Goal: Check status: Check status

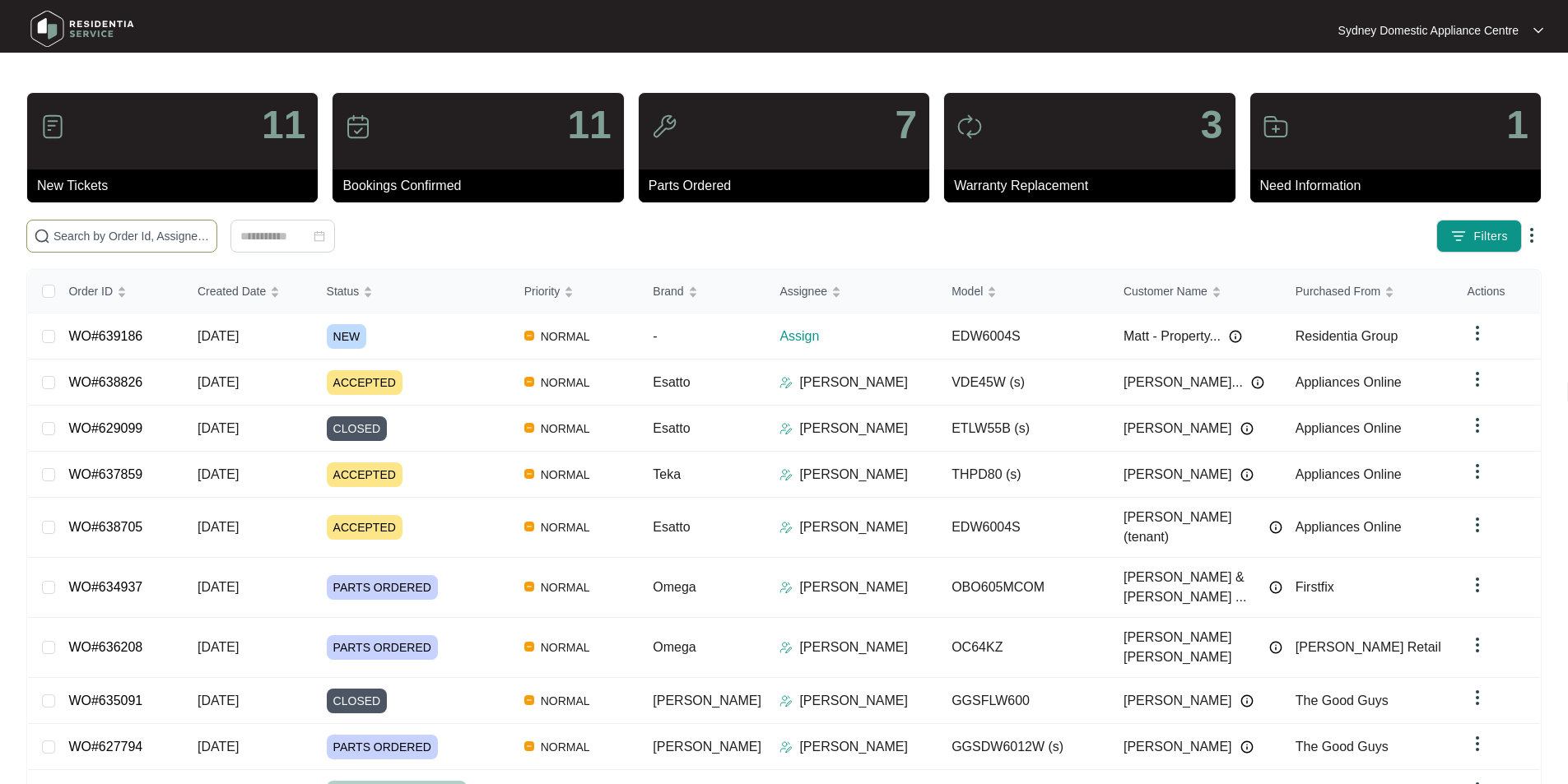
click at [210, 233] on input "text" at bounding box center [132, 236] width 157 height 18
type input "639186"
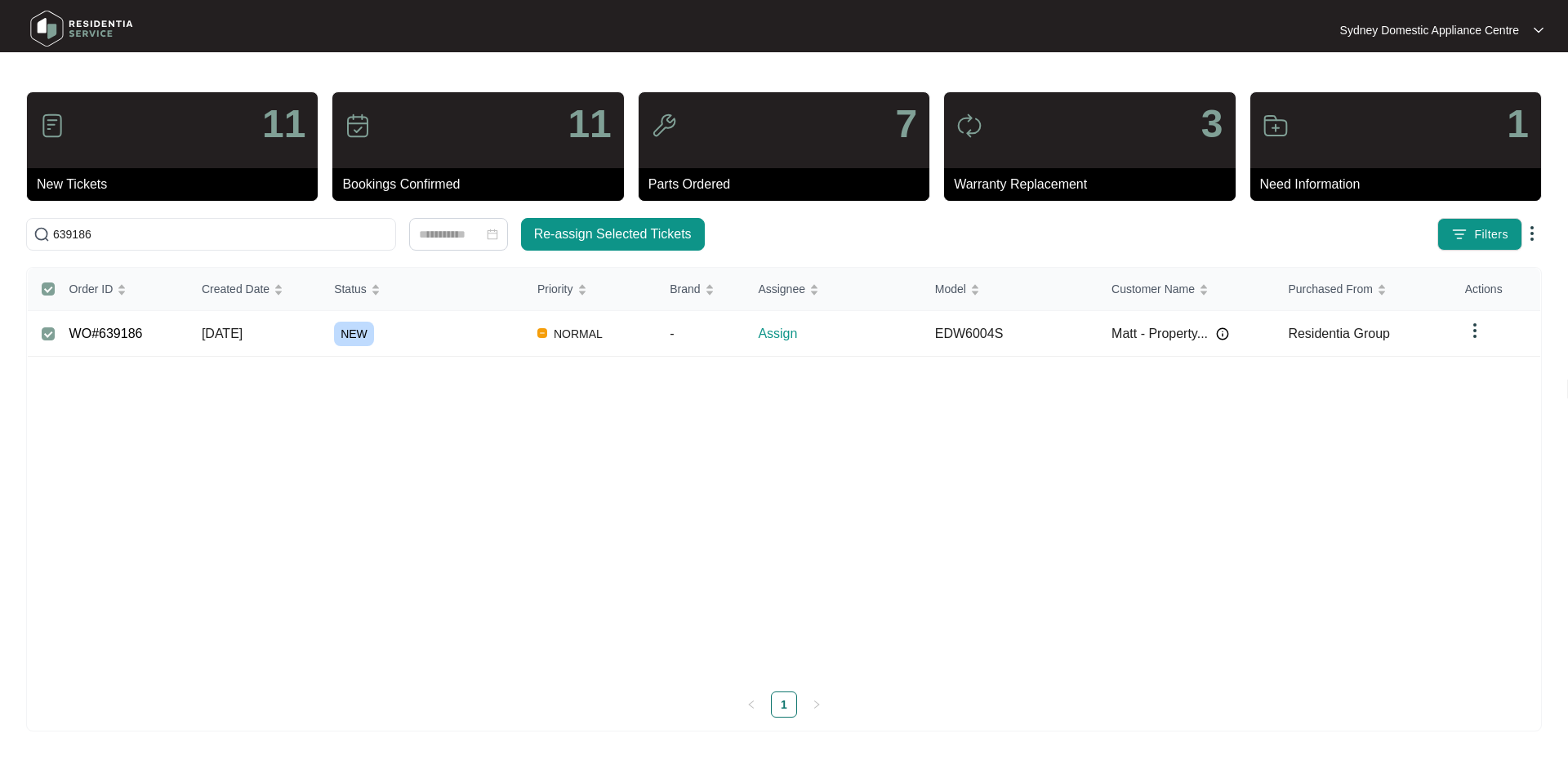
click at [108, 336] on link "WO#639186" at bounding box center [106, 333] width 73 height 14
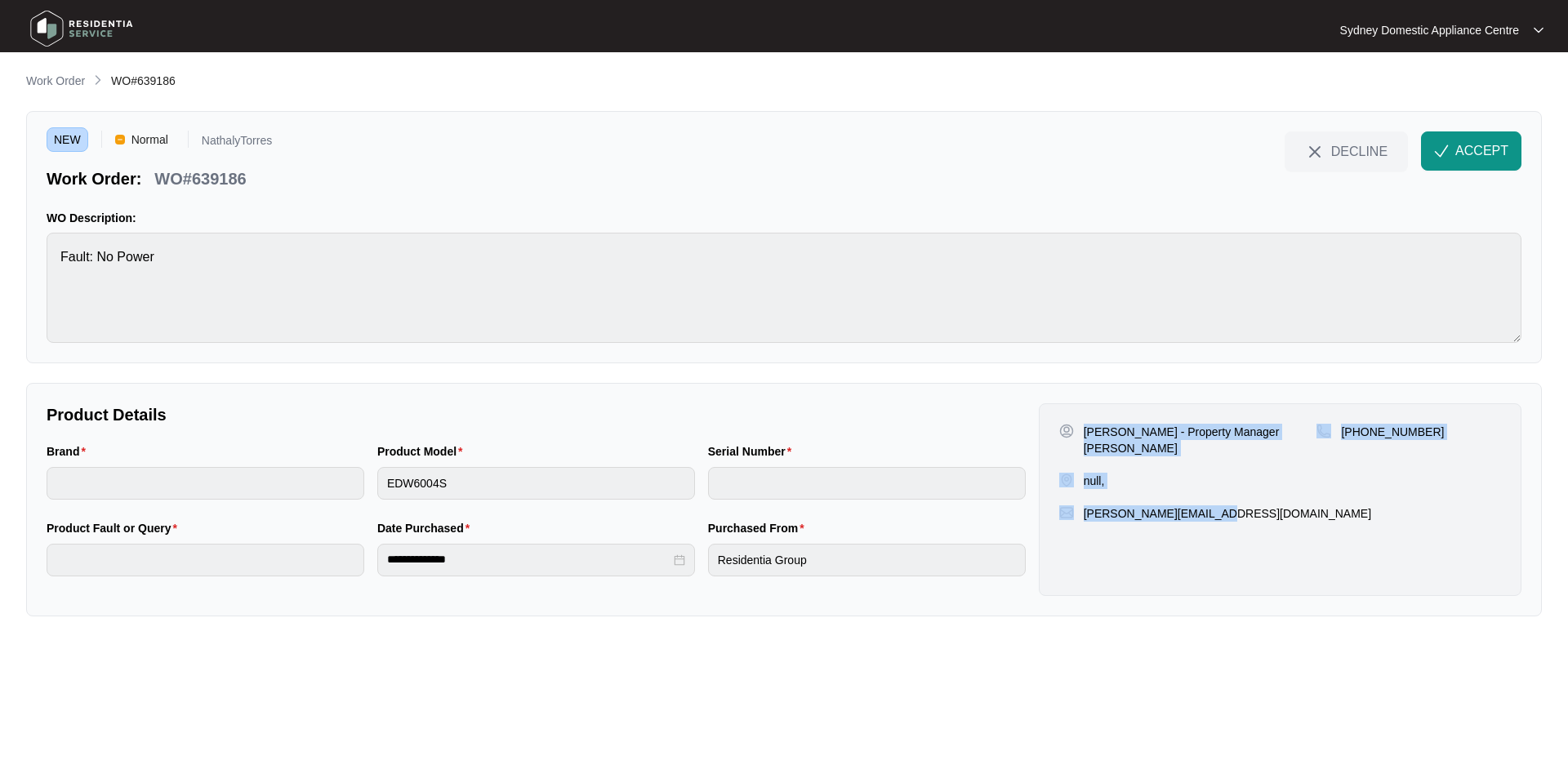
drag, startPoint x: 1282, startPoint y: 510, endPoint x: 1083, endPoint y: 430, distance: 214.5
click at [1083, 430] on div "[PERSON_NAME] - Property Manager [PERSON_NAME] null, [PHONE_NUMBER] [PERSON_NAM…" at bounding box center [1279, 499] width 482 height 193
copy div "[PERSON_NAME] - Property Manager [PERSON_NAME] null, [PHONE_NUMBER] [PERSON_NAM…"
click at [1444, 142] on button "ACCEPT" at bounding box center [1471, 151] width 100 height 39
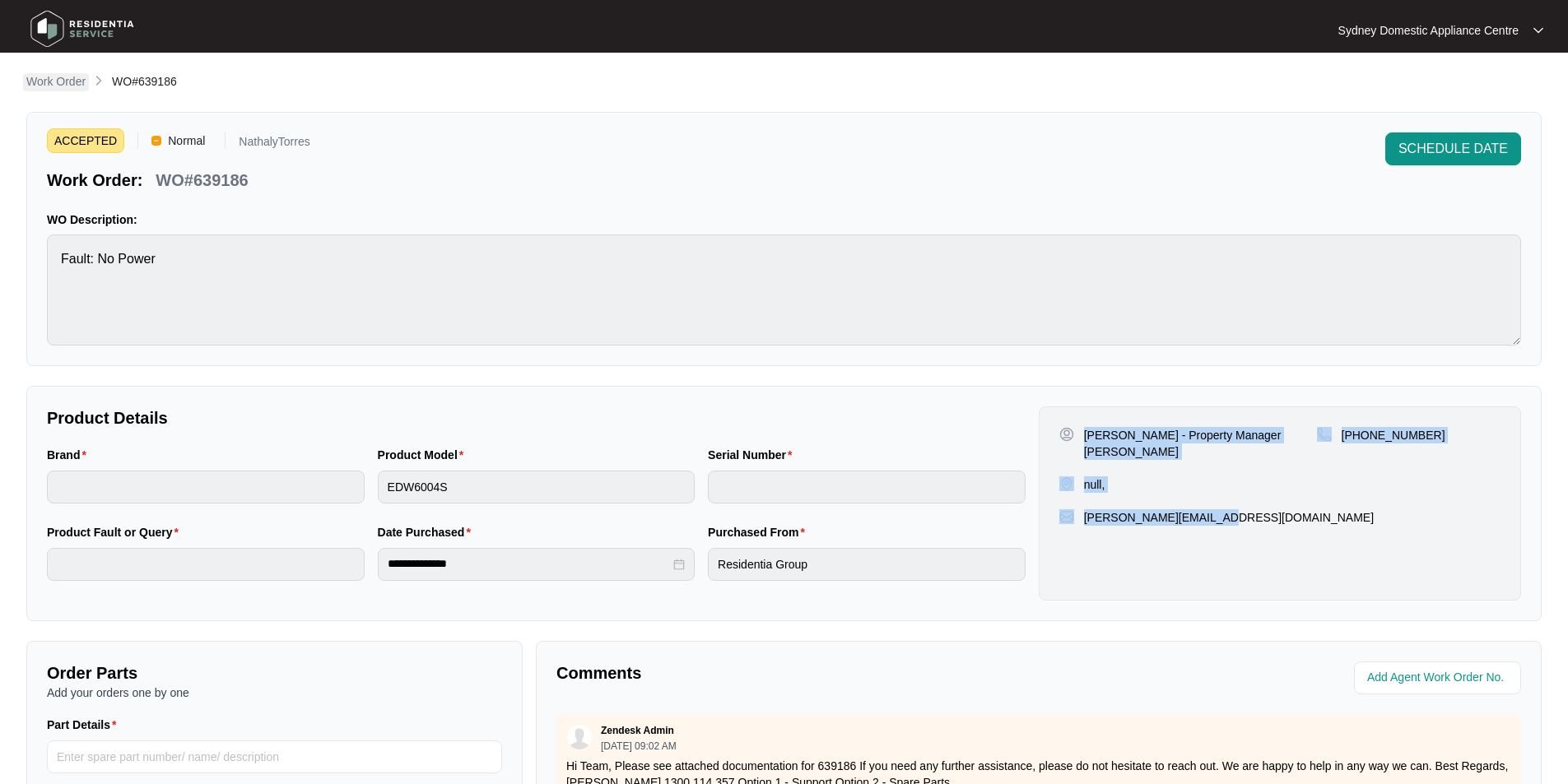
click at [68, 81] on p "Work Order" at bounding box center [56, 82] width 59 height 17
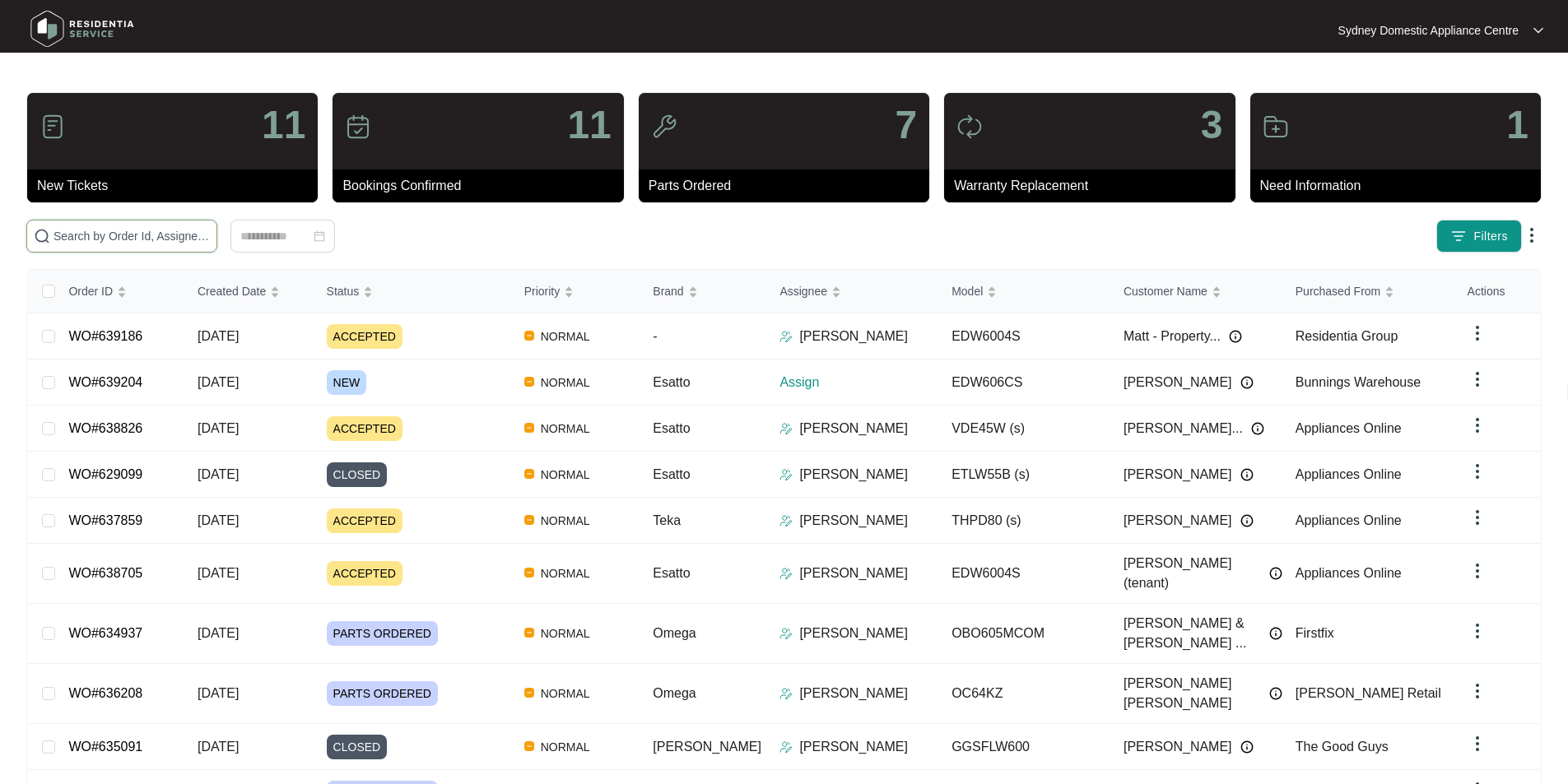
click at [210, 227] on input "text" at bounding box center [132, 236] width 157 height 18
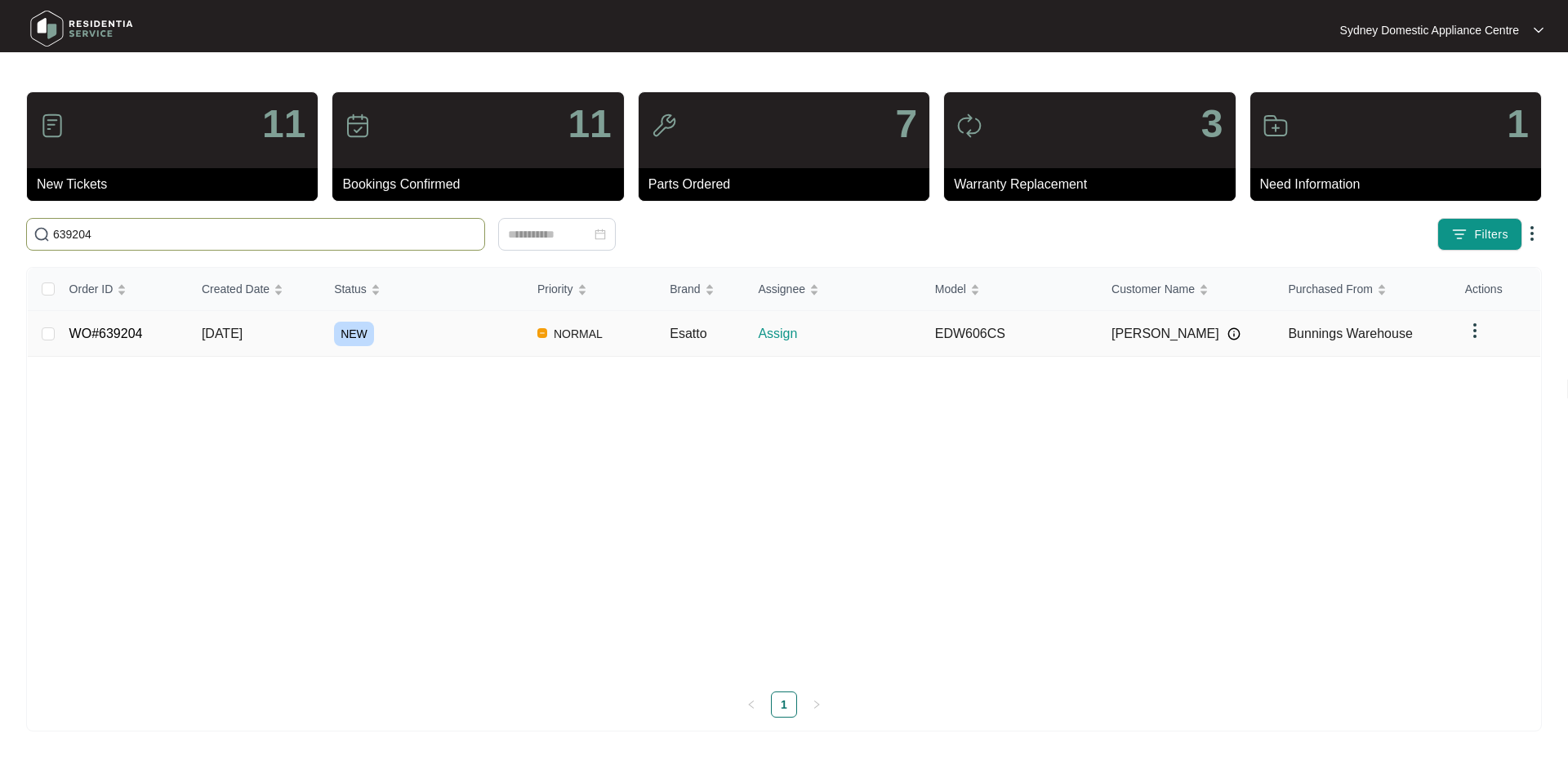
type input "639204"
click at [100, 328] on link "WO#639204" at bounding box center [106, 333] width 73 height 14
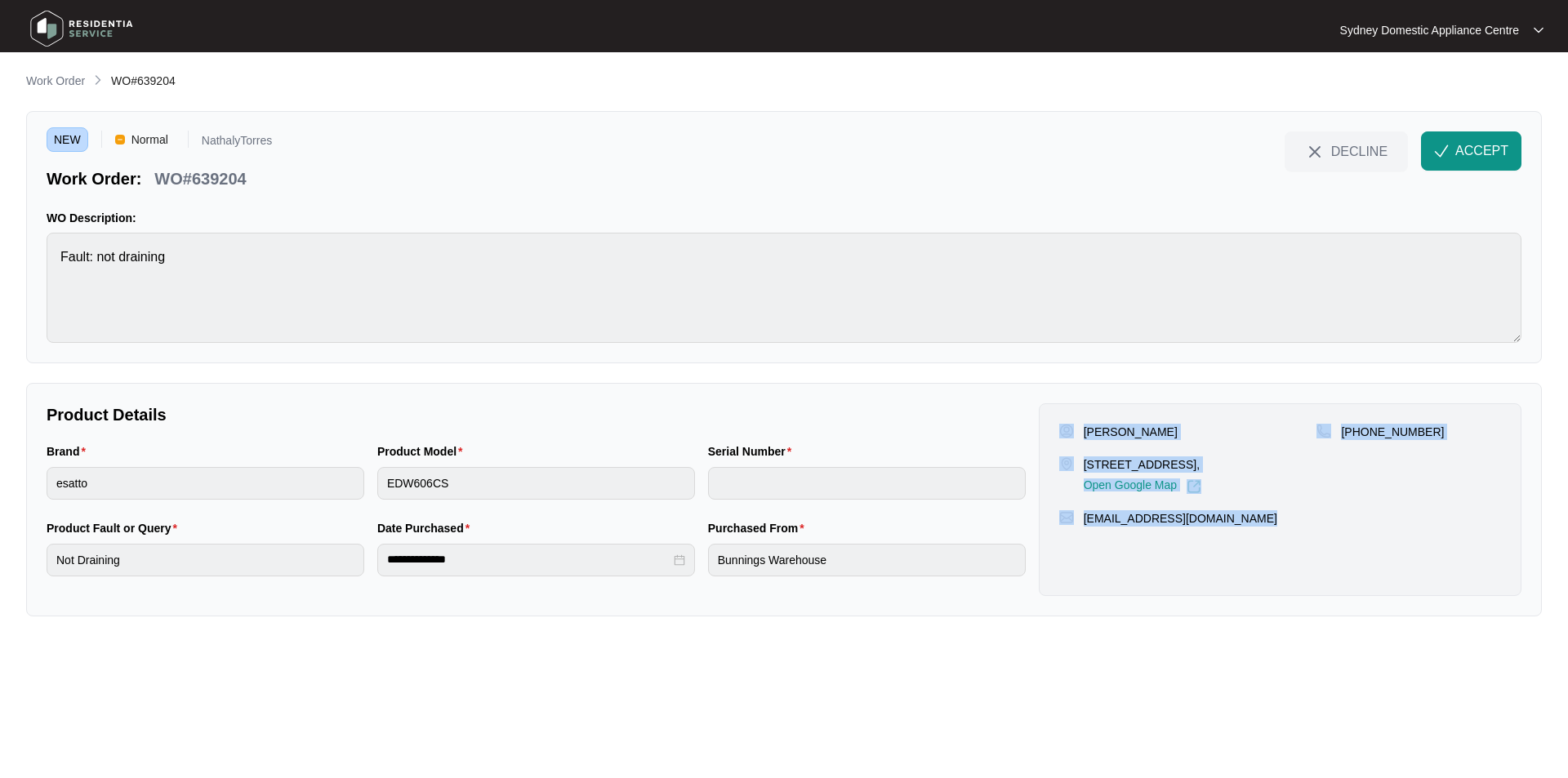
drag, startPoint x: 1286, startPoint y: 537, endPoint x: 1038, endPoint y: 411, distance: 278.2
click at [1038, 411] on div "[PERSON_NAME] [STREET_ADDRESS][PERSON_NAME], Open Google Map [PHONE_NUMBER] [EM…" at bounding box center [1279, 499] width 482 height 193
copy div "[PERSON_NAME] [STREET_ADDRESS][PERSON_NAME], Open Google Map [PHONE_NUMBER] [EM…"
click at [1468, 157] on span "ACCEPT" at bounding box center [1482, 151] width 53 height 19
